Goal: Check status: Check status

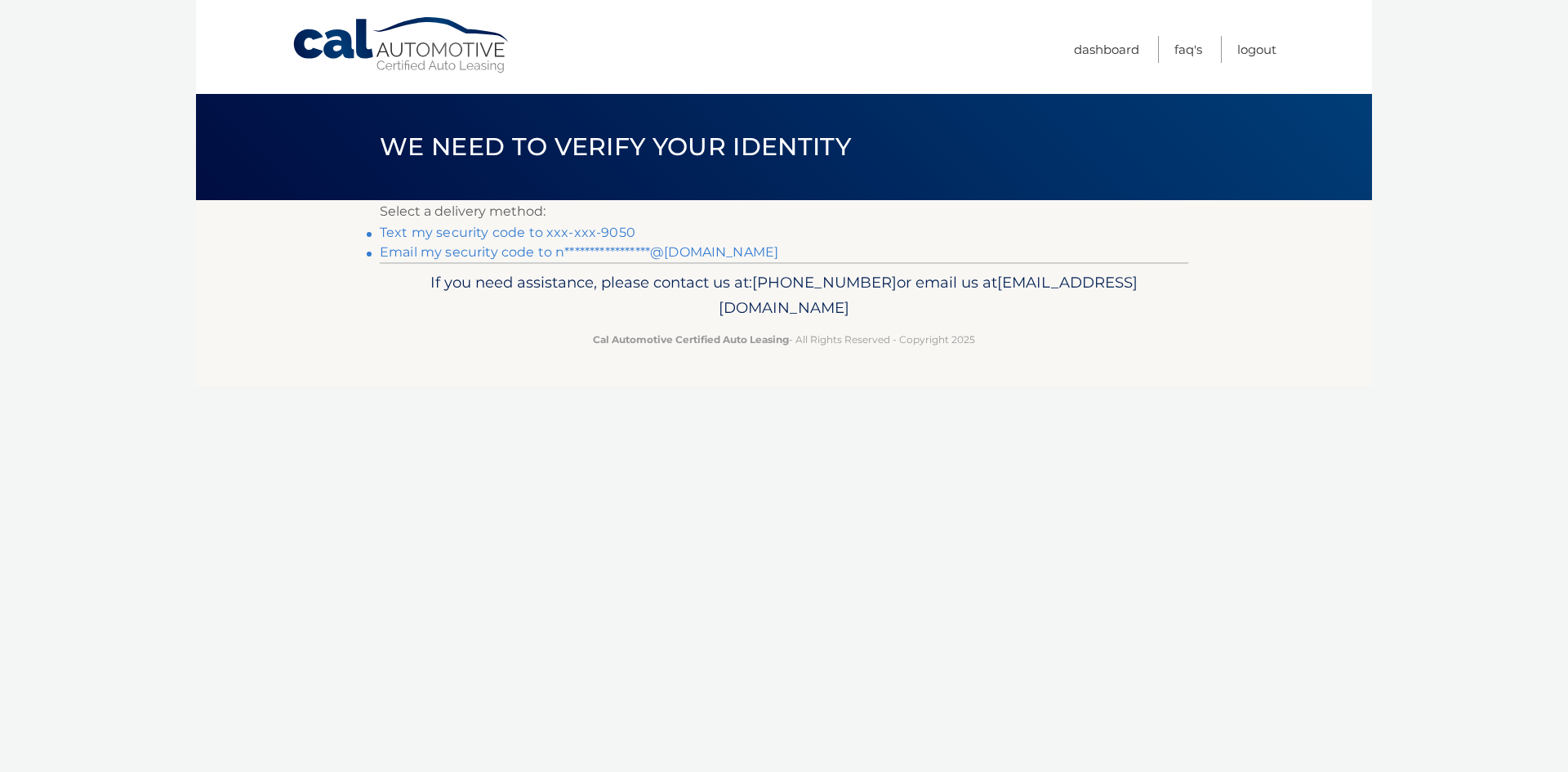
click at [544, 223] on li "Text my security code to xxx-xxx-9050" at bounding box center [784, 232] width 808 height 20
click at [544, 231] on link "Text my security code to xxx-xxx-9050" at bounding box center [507, 232] width 256 height 15
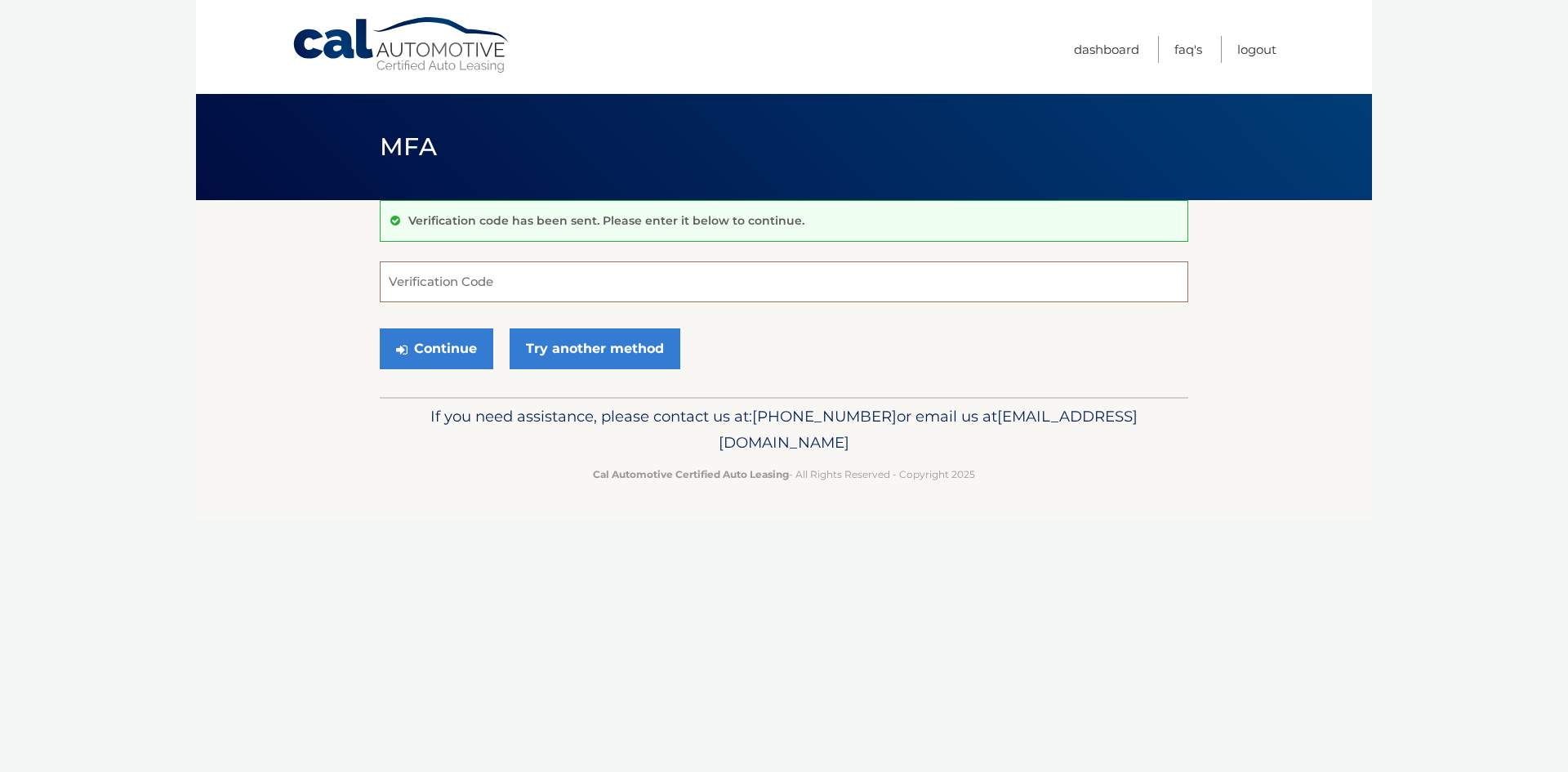
click at [515, 279] on input "Verification Code" at bounding box center [784, 281] width 808 height 41
type input "965050"
click at [439, 348] on button "Continue" at bounding box center [435, 349] width 113 height 41
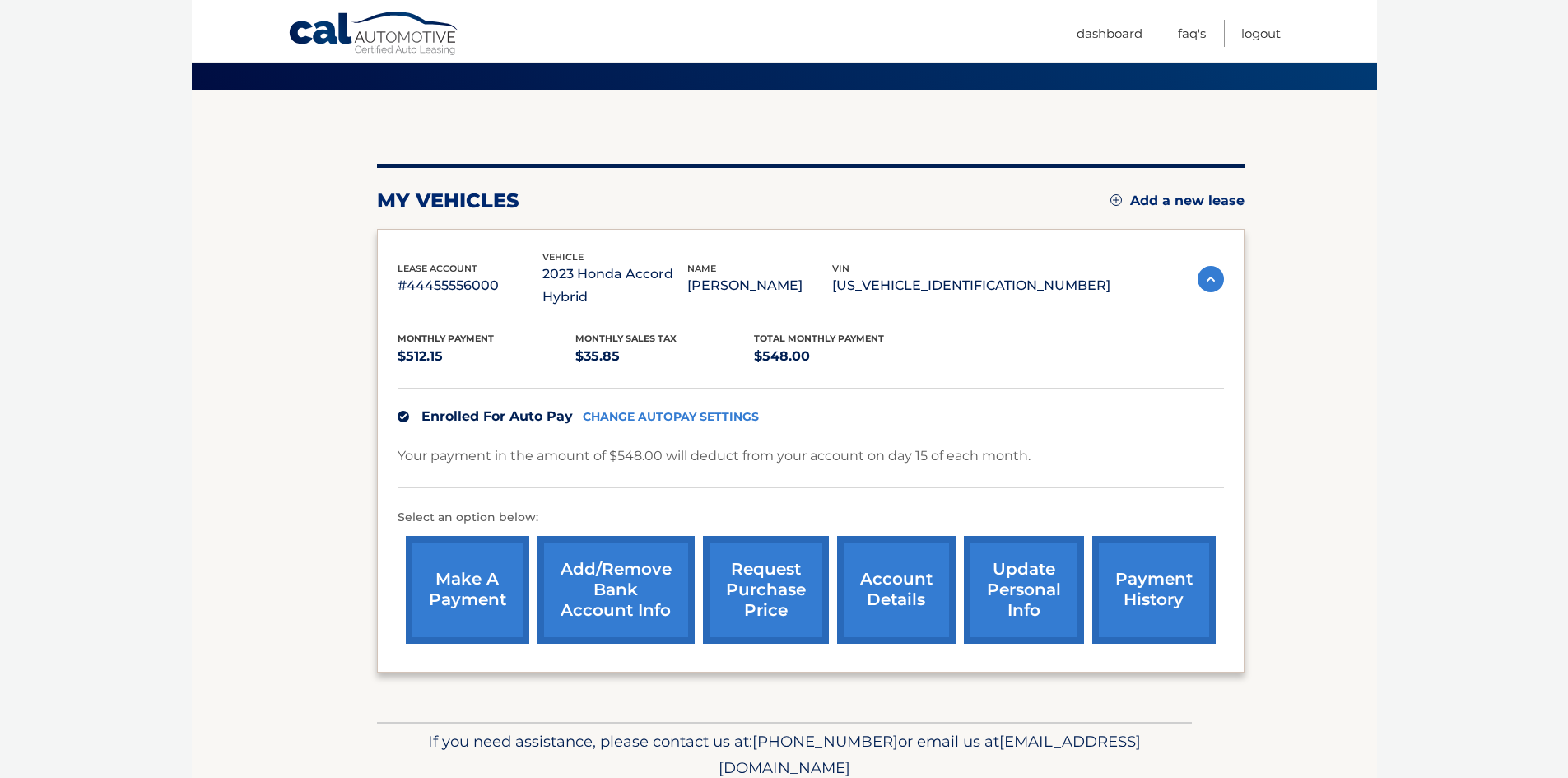
scroll to position [98, 0]
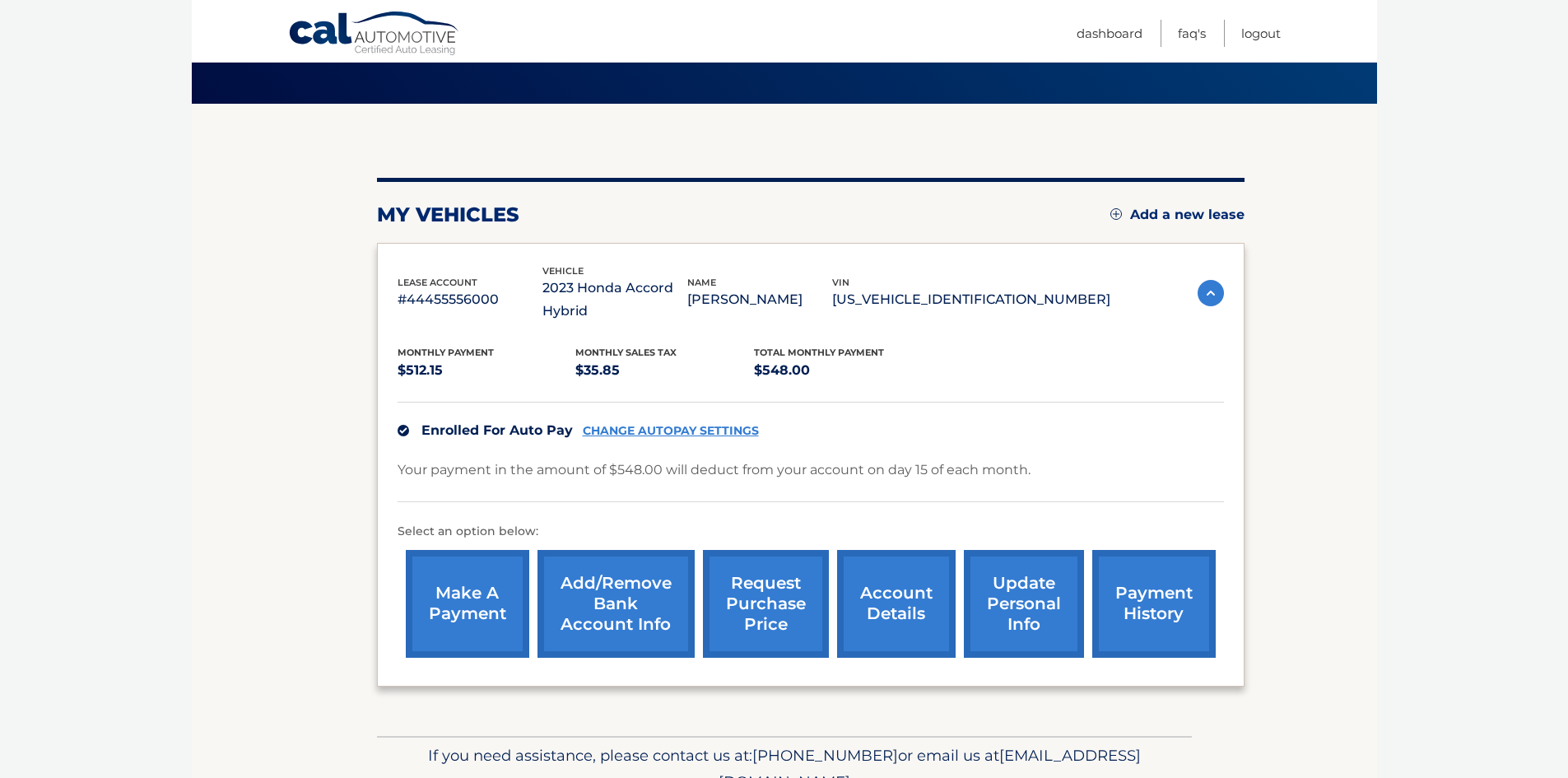
click at [863, 594] on link "account details" at bounding box center [897, 604] width 118 height 108
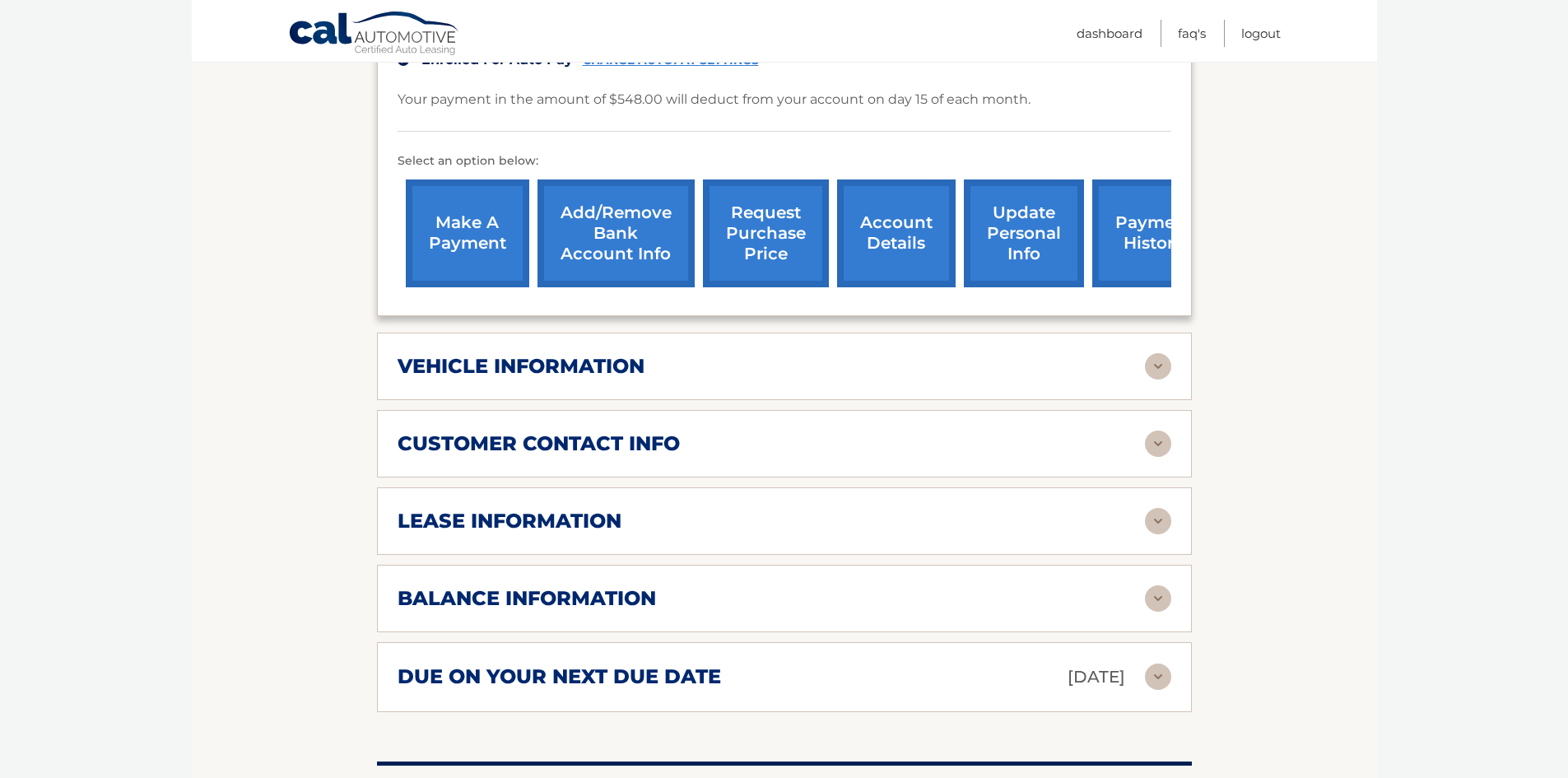
scroll to position [494, 0]
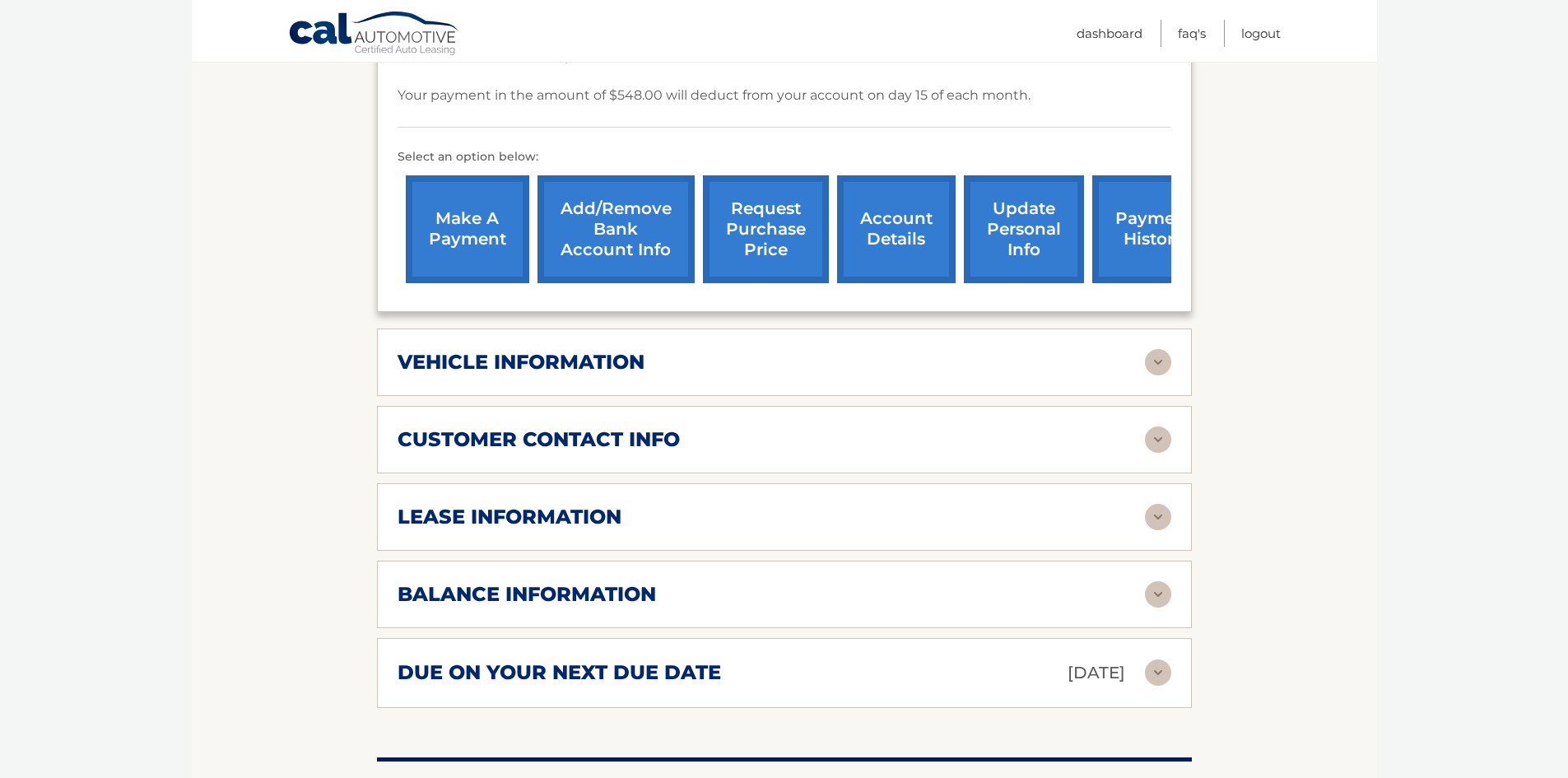
click at [660, 588] on div "balance information" at bounding box center [771, 594] width 748 height 25
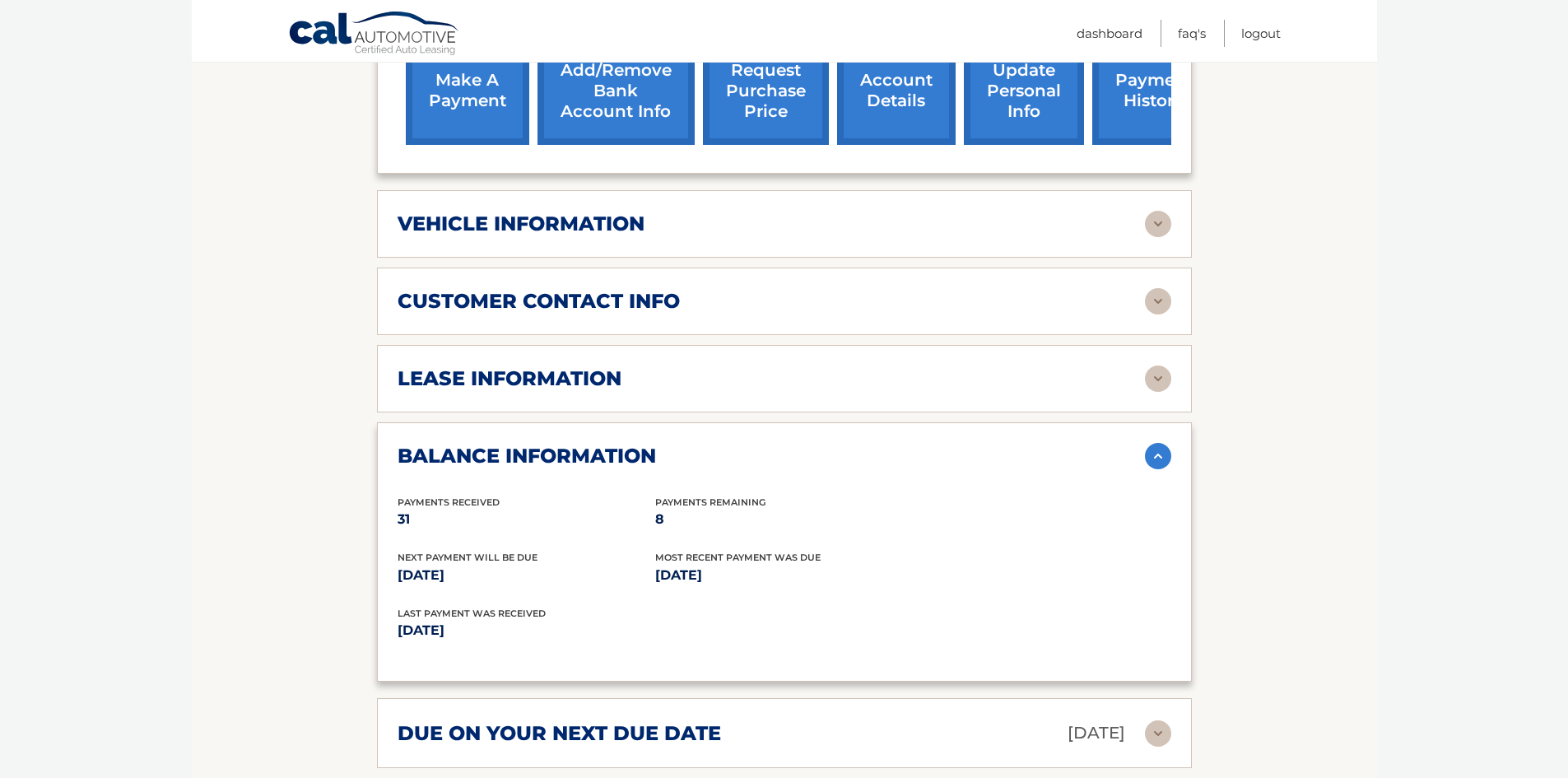
scroll to position [659, 0]
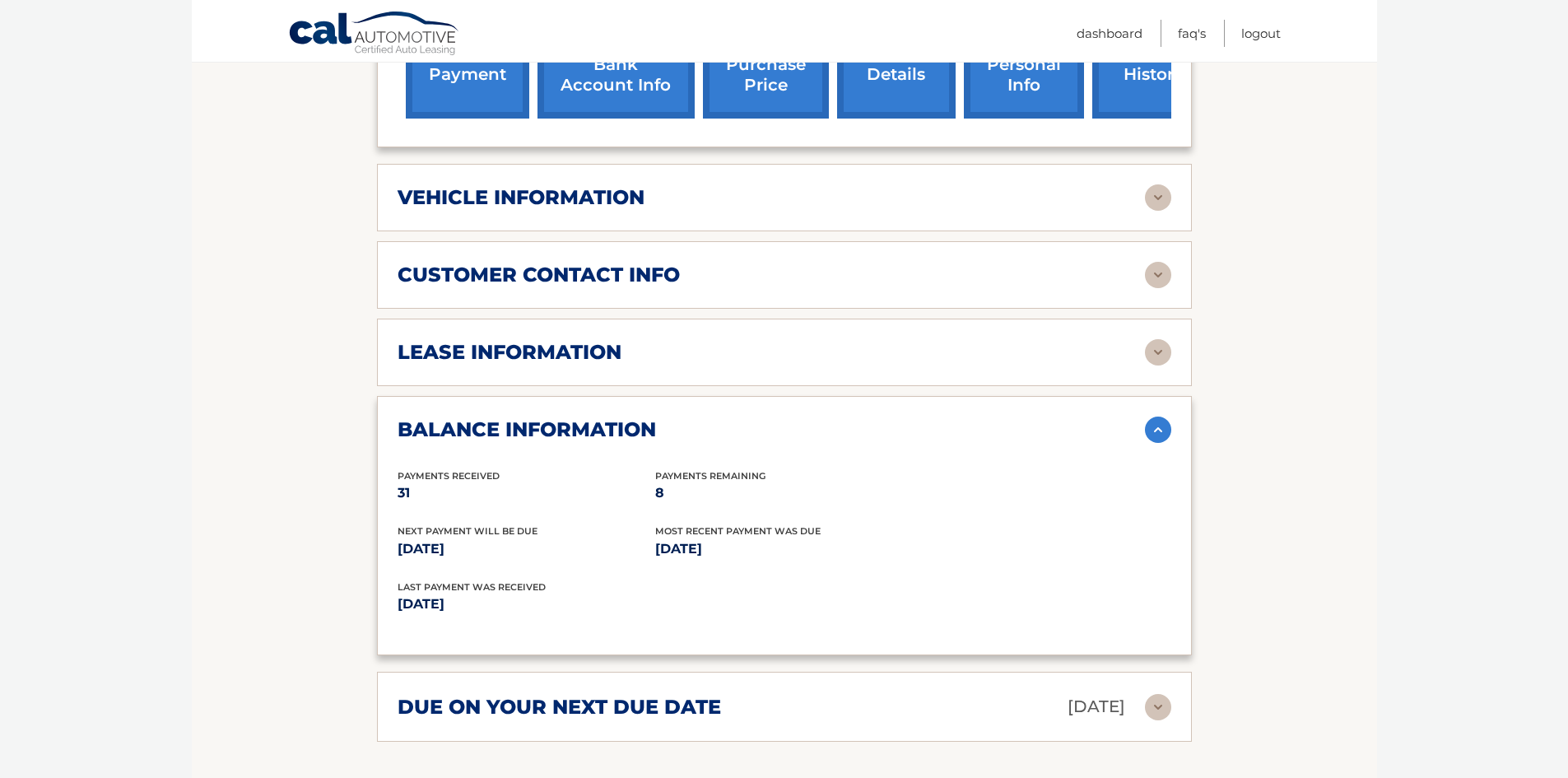
click at [710, 424] on div "balance information" at bounding box center [771, 430] width 748 height 25
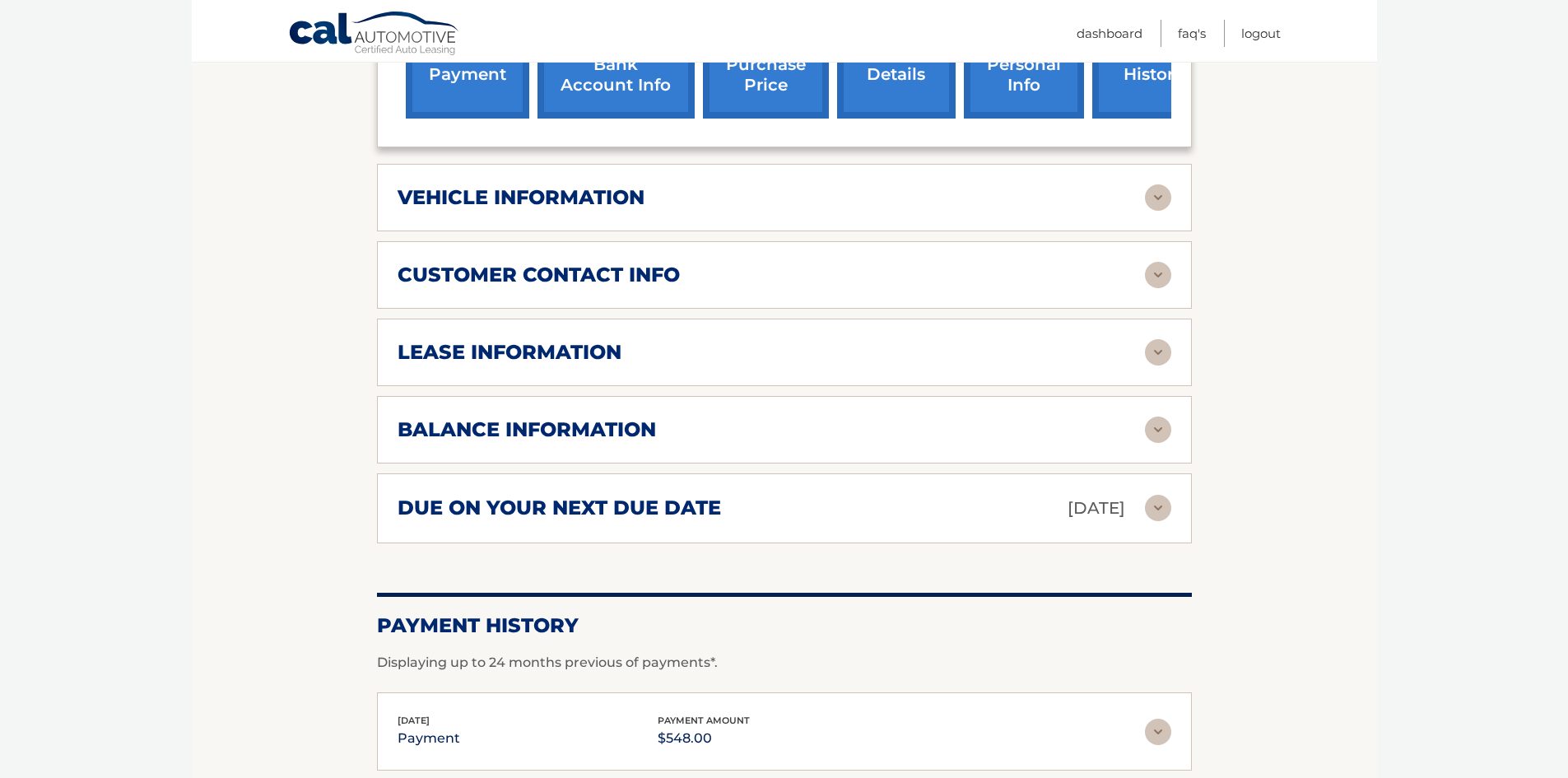
click at [690, 507] on h2 "due on your next due date" at bounding box center [559, 508] width 323 height 25
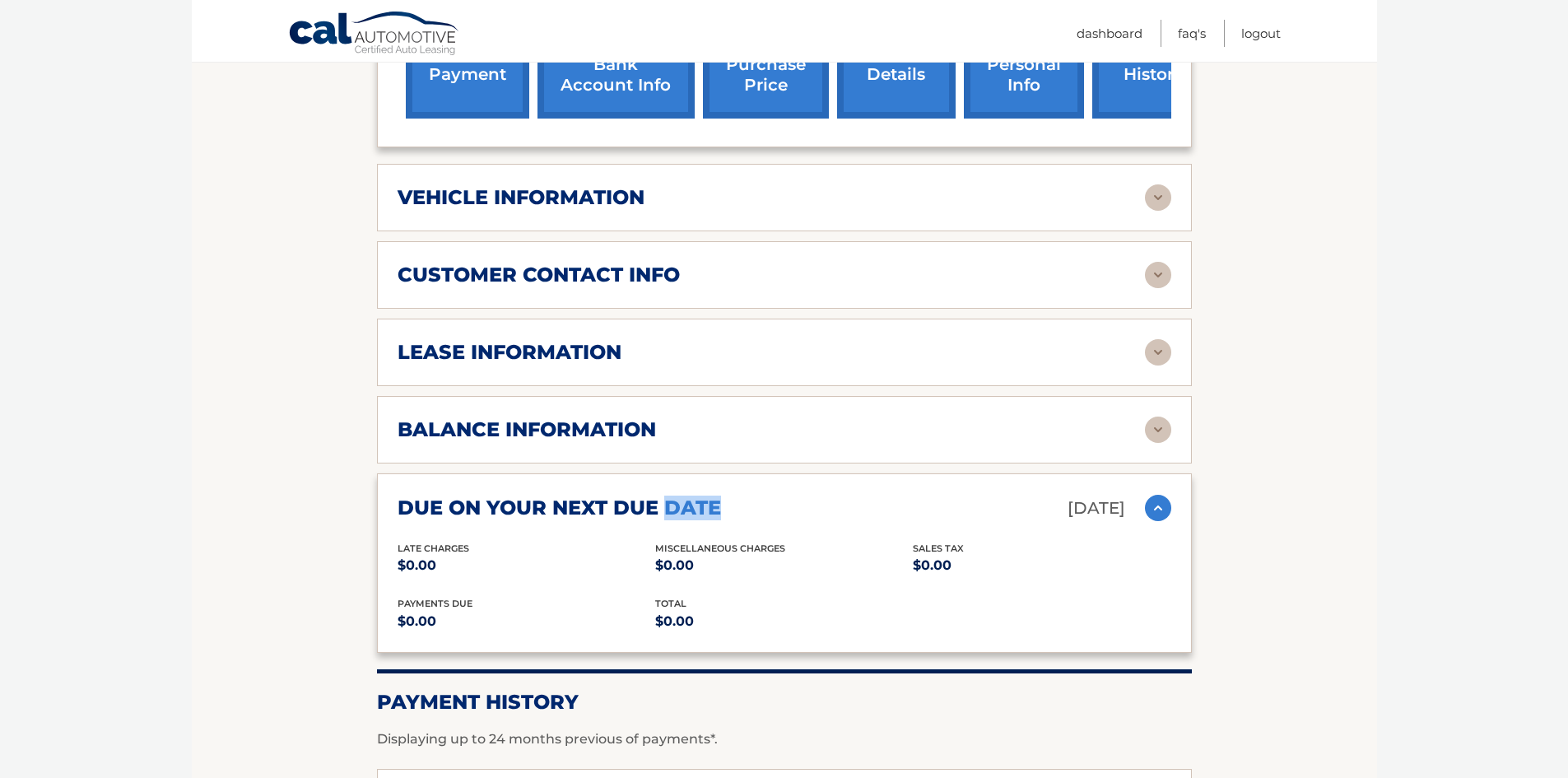
click at [690, 507] on h2 "due on your next due date" at bounding box center [559, 508] width 323 height 25
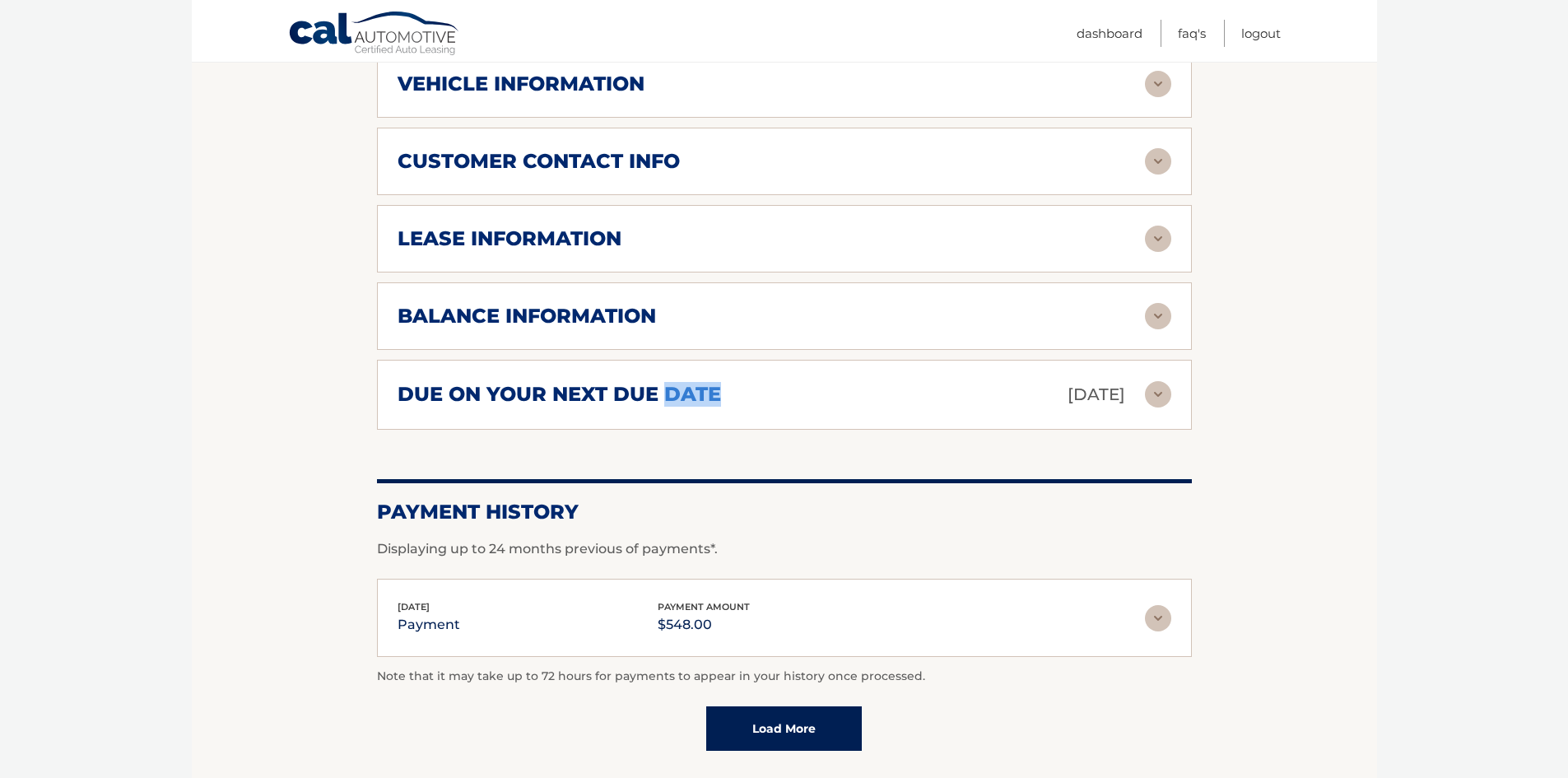
scroll to position [823, 0]
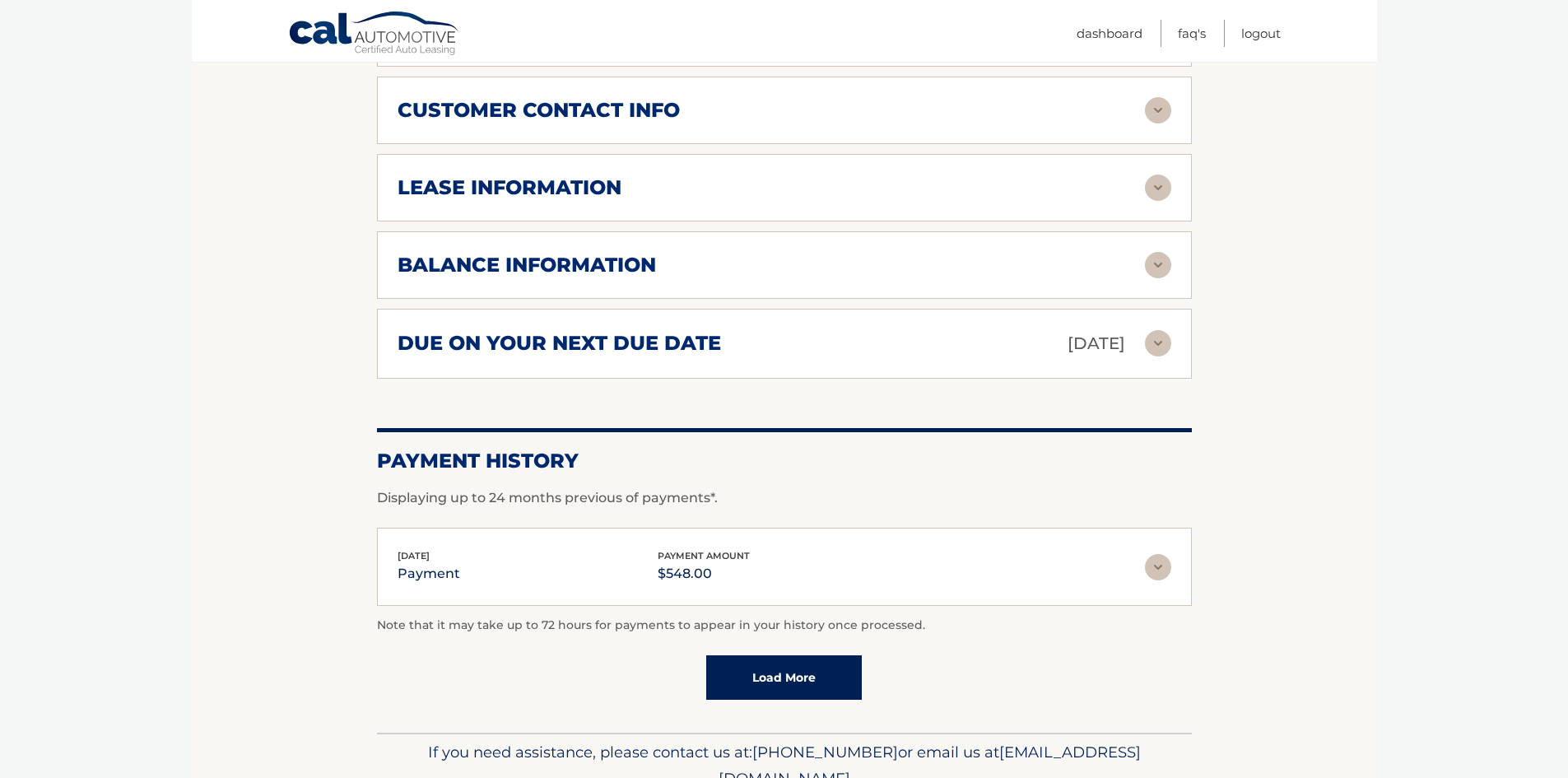
click at [702, 565] on p "$548.00" at bounding box center [704, 573] width 92 height 23
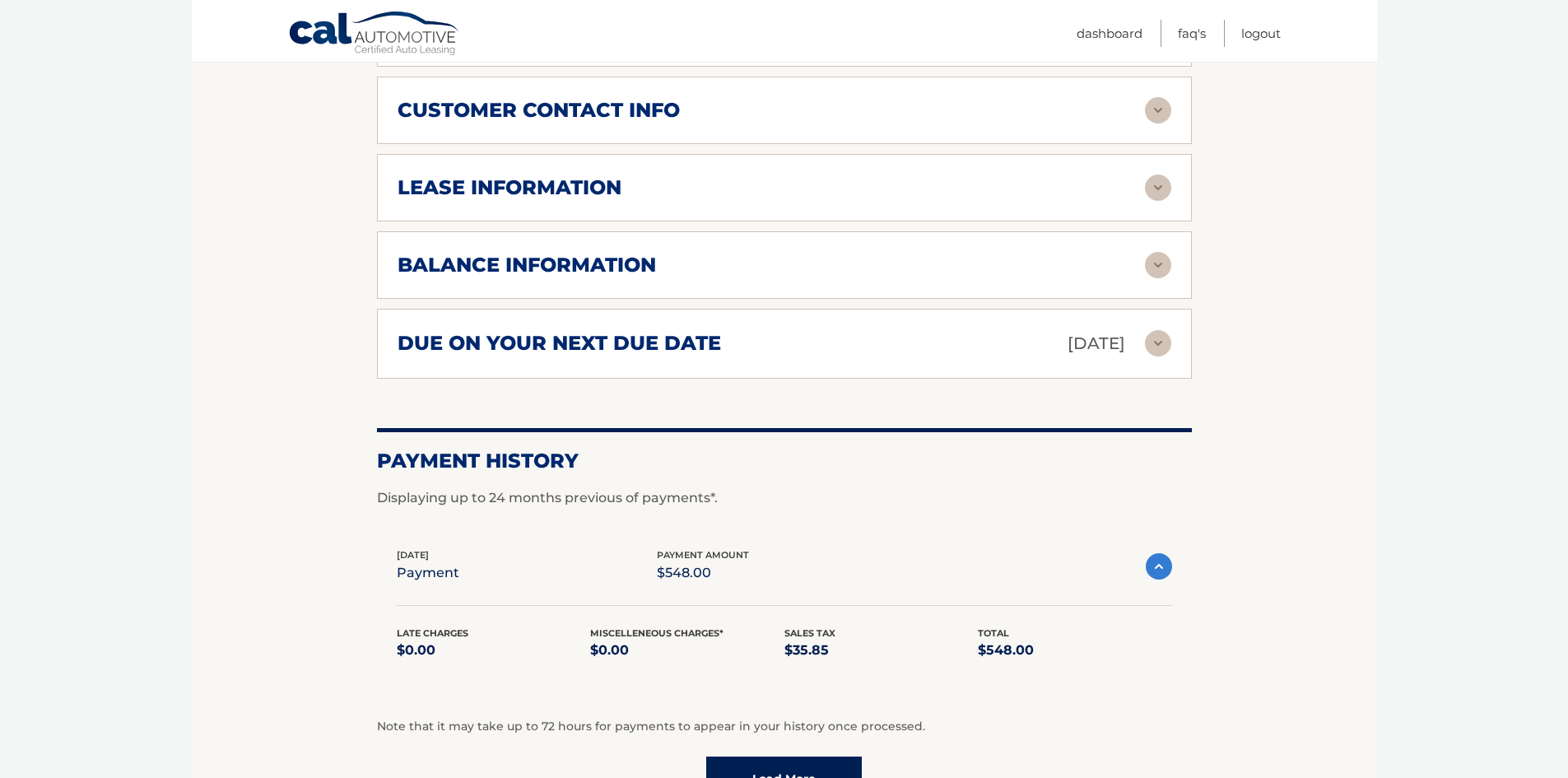
click at [702, 565] on p "$548.00" at bounding box center [703, 573] width 92 height 23
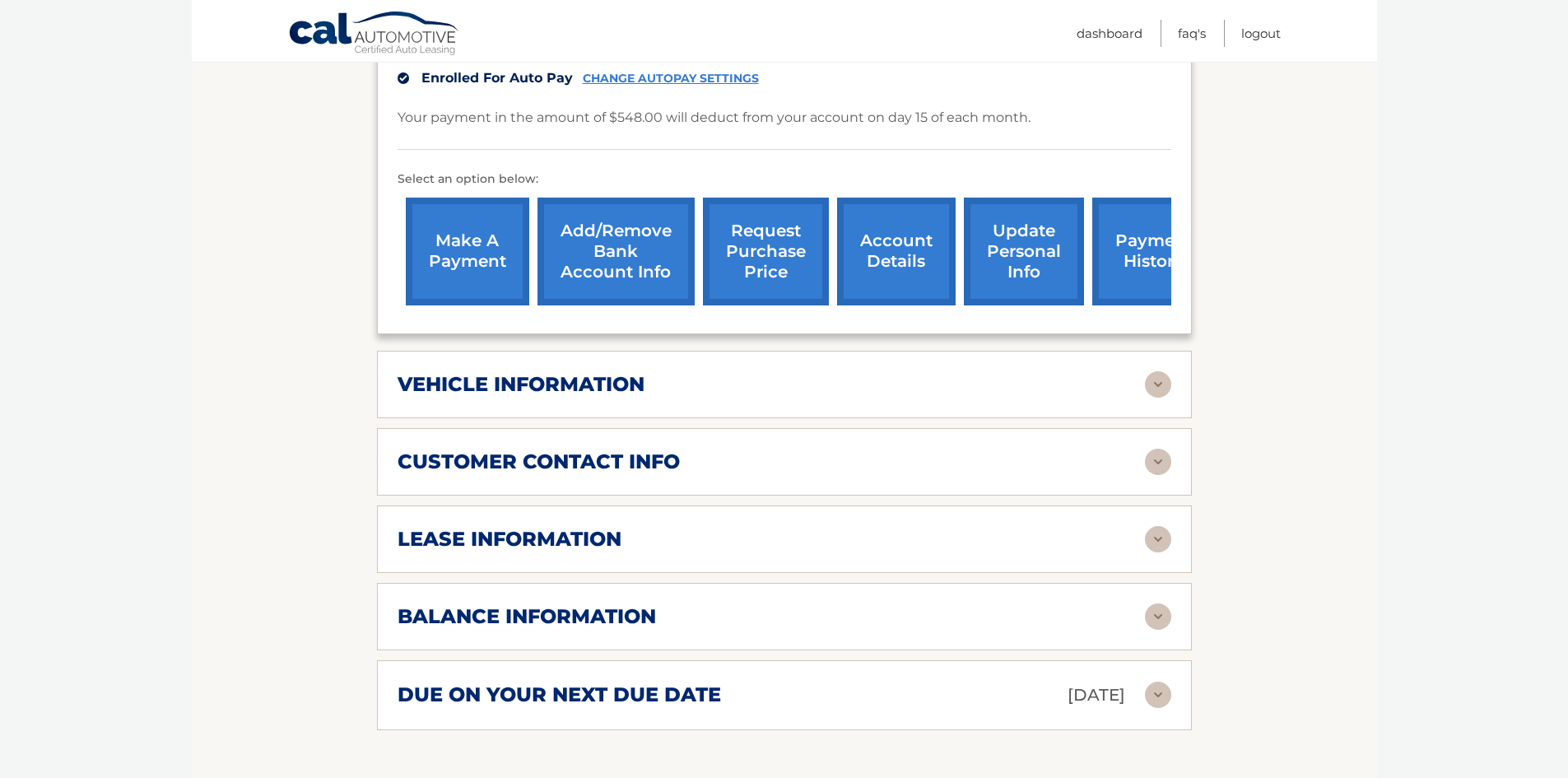
scroll to position [412, 0]
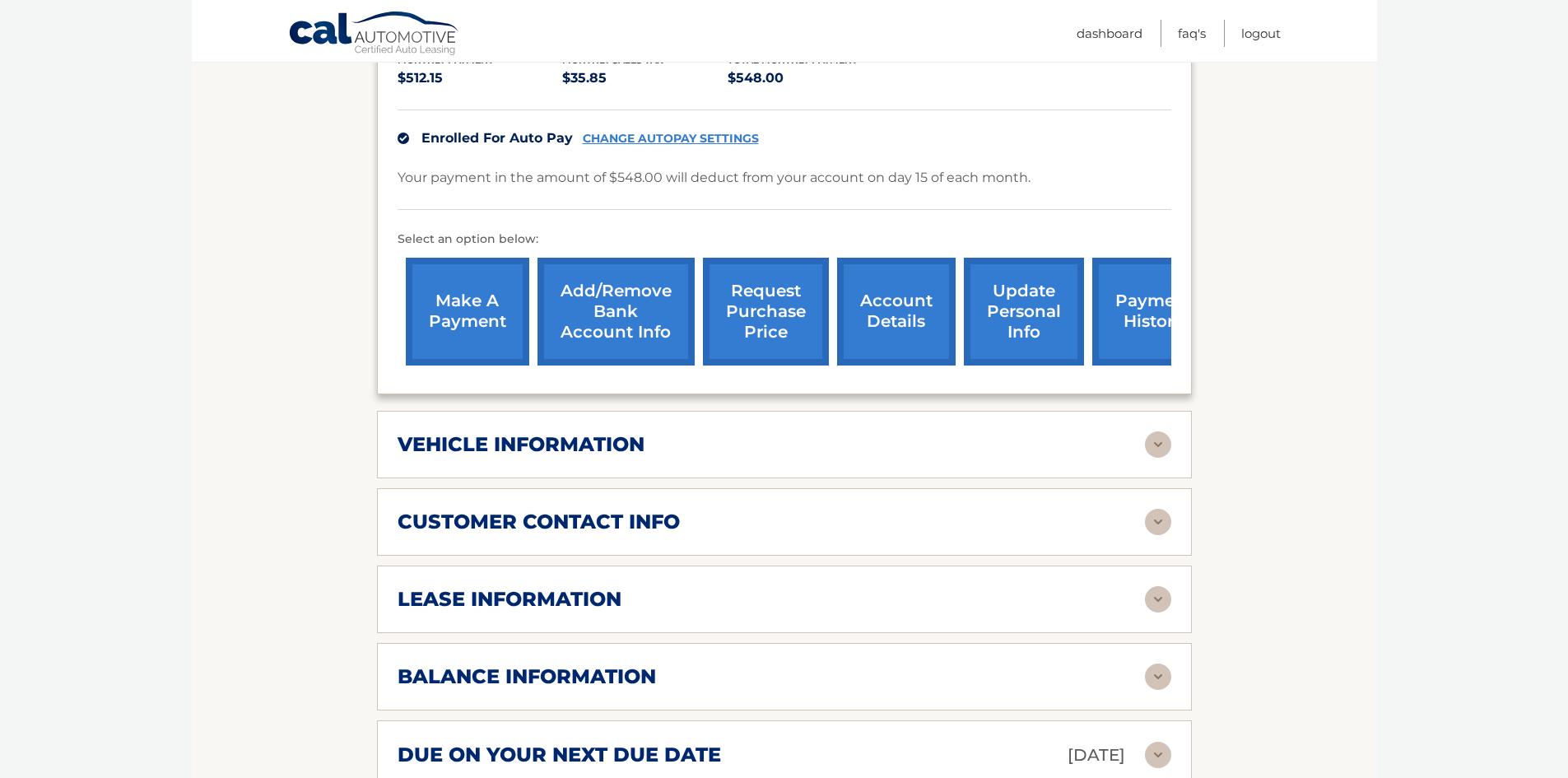
click at [542, 578] on div "lease information Contract Start Date [DATE] Term 39 Maturity Date [DATE] Start…" at bounding box center [784, 599] width 815 height 67
click at [533, 592] on h2 "lease information" at bounding box center [509, 599] width 223 height 25
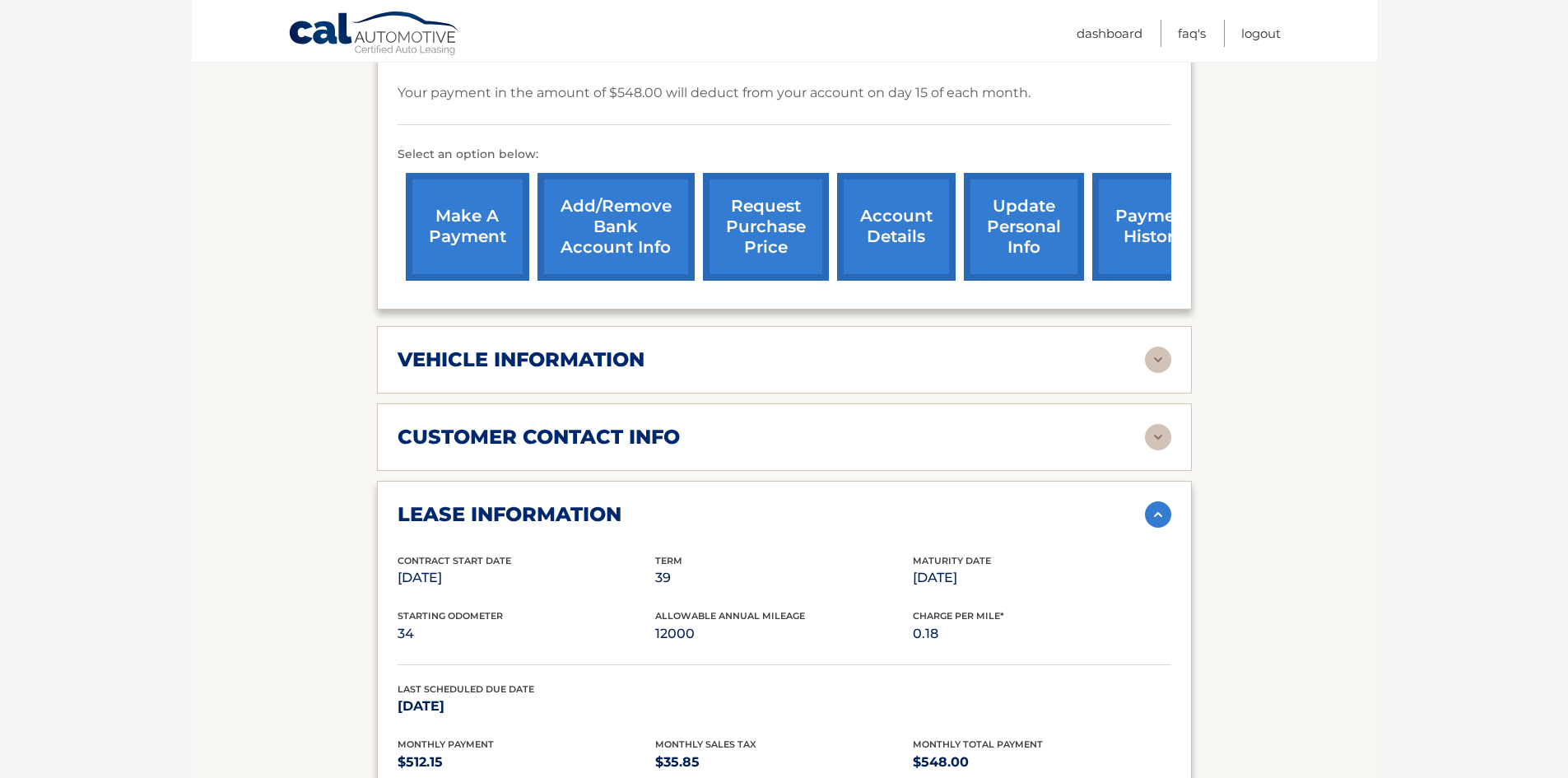
scroll to position [576, 0]
